Goal: Navigation & Orientation: Find specific page/section

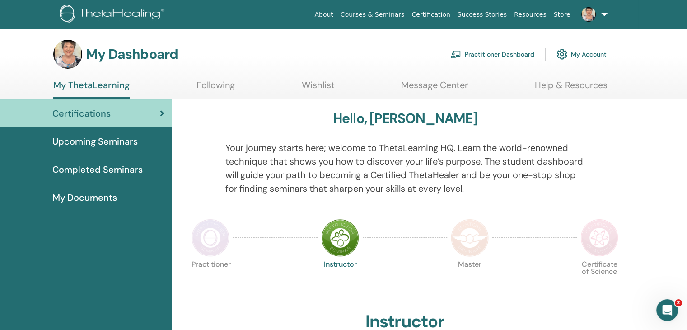
click at [107, 140] on span "Upcoming Seminars" at bounding box center [94, 142] width 85 height 14
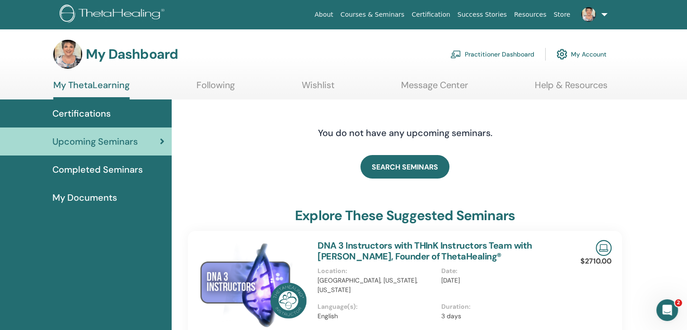
click at [81, 111] on span "Certifications" at bounding box center [81, 114] width 58 height 14
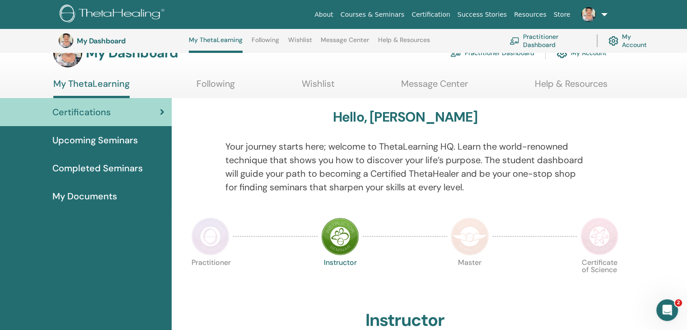
scroll to position [114, 0]
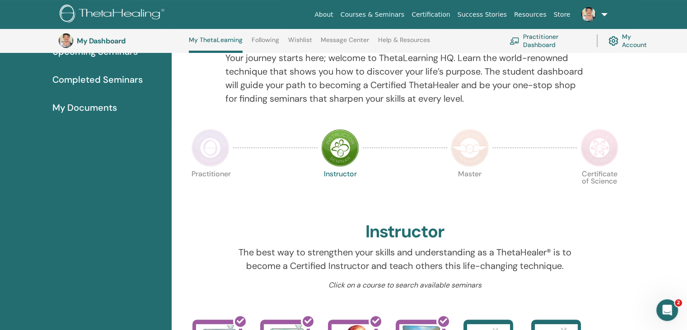
click at [540, 38] on link "Practitioner Dashboard" at bounding box center [547, 41] width 76 height 20
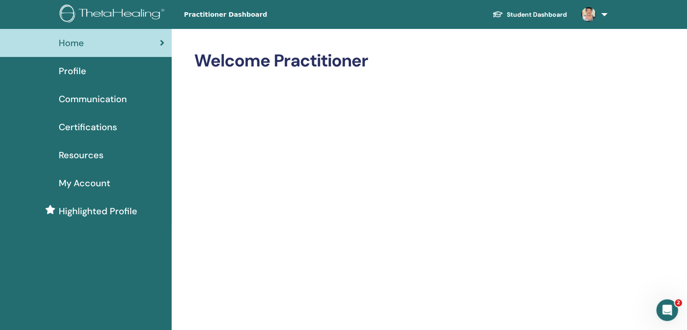
click at [607, 15] on link at bounding box center [592, 14] width 37 height 29
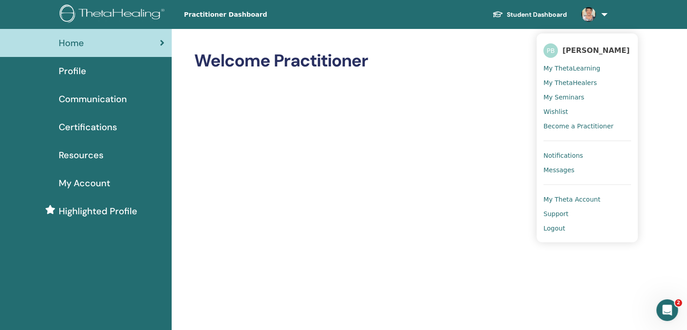
click at [569, 98] on span "My Seminars" at bounding box center [563, 97] width 41 height 8
